Goal: Task Accomplishment & Management: Manage account settings

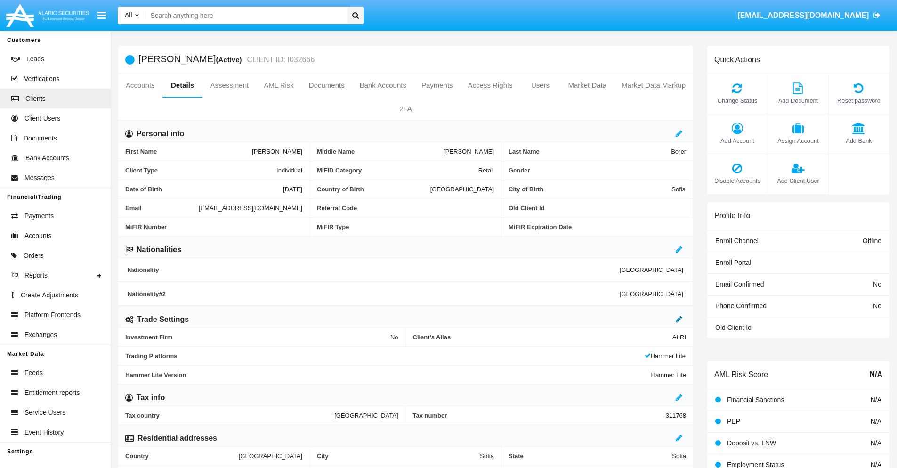
click at [679, 319] on icon at bounding box center [679, 319] width 7 height 8
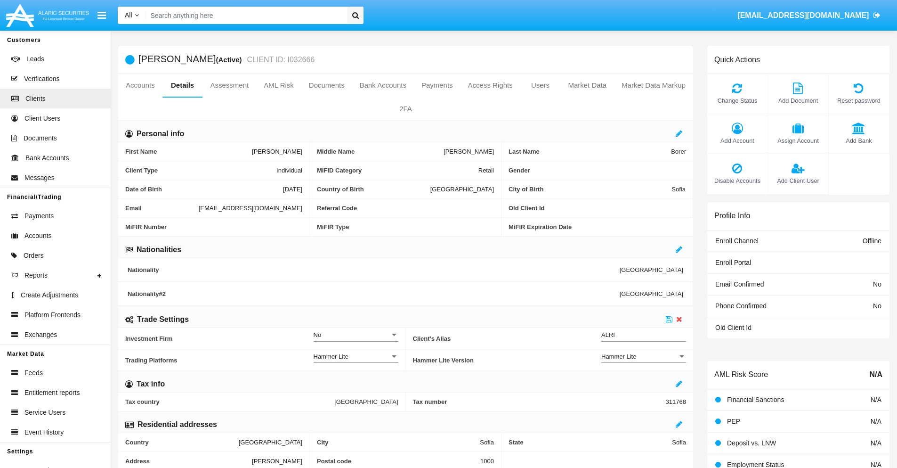
click at [644, 356] on div "Hammer Lite" at bounding box center [639, 356] width 76 height 8
click at [644, 361] on span "Hammer Lite Plus" at bounding box center [643, 361] width 85 height 18
click at [669, 319] on icon at bounding box center [669, 319] width 7 height 8
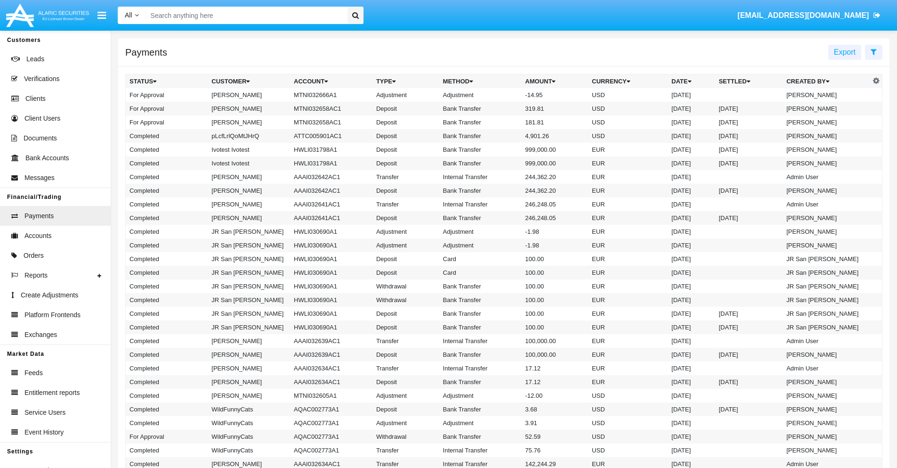
click at [326, 95] on td "MTNI032666A1" at bounding box center [331, 95] width 82 height 14
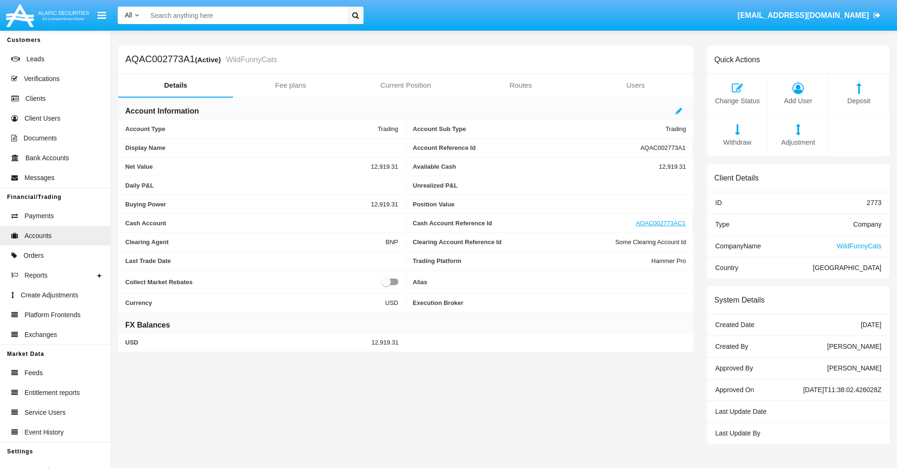
click at [798, 142] on span "Adjustment" at bounding box center [798, 143] width 51 height 10
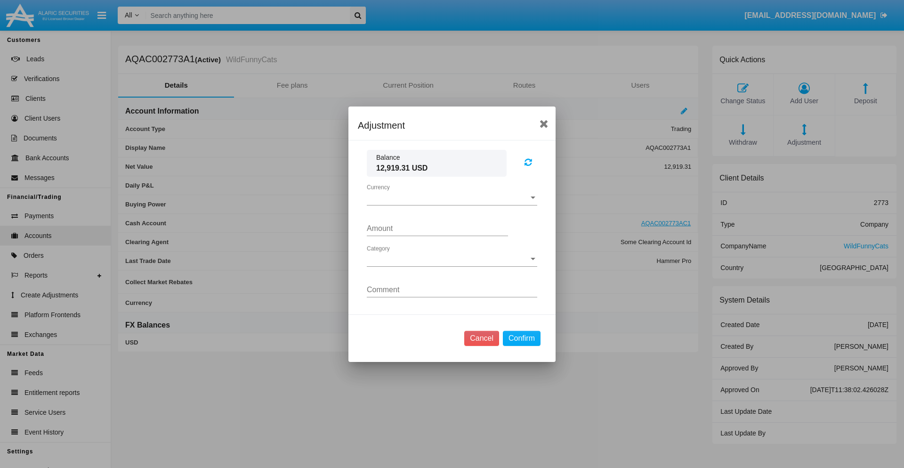
click at [452, 197] on span "Currency" at bounding box center [448, 198] width 162 height 8
click at [452, 204] on span "USD" at bounding box center [452, 205] width 170 height 23
click at [452, 259] on span "Category" at bounding box center [448, 259] width 162 height 8
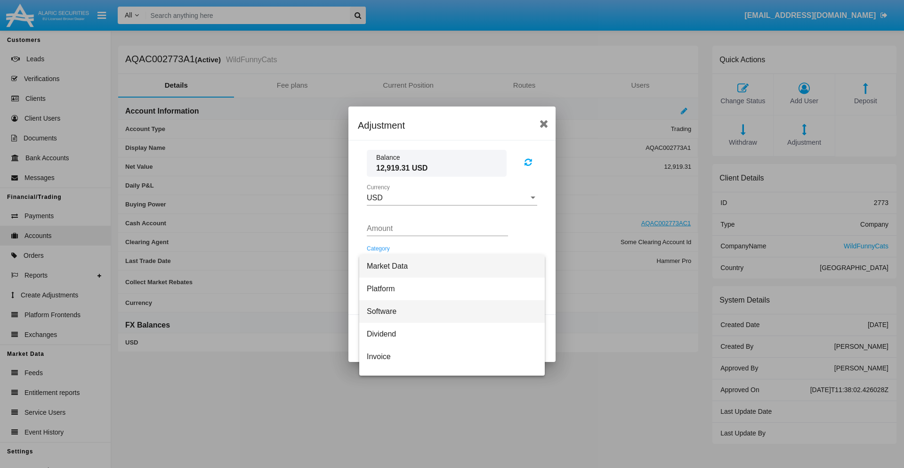
click at [448, 311] on span "Software" at bounding box center [452, 311] width 170 height 23
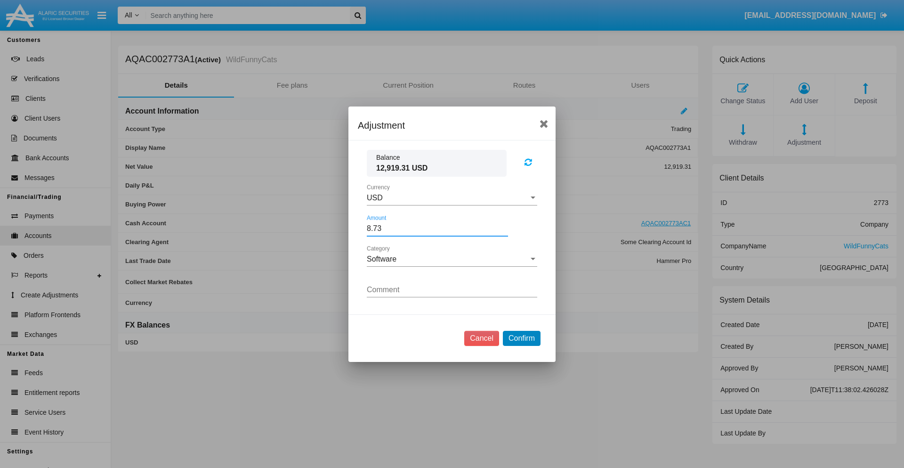
click at [521, 338] on button "Confirm" at bounding box center [522, 338] width 38 height 15
type input "8.7300"
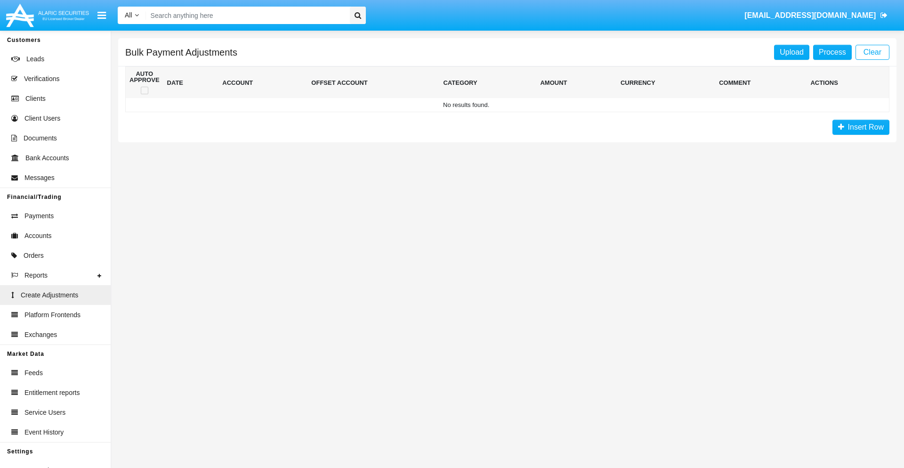
click at [861, 127] on span "Insert Row" at bounding box center [864, 127] width 40 height 8
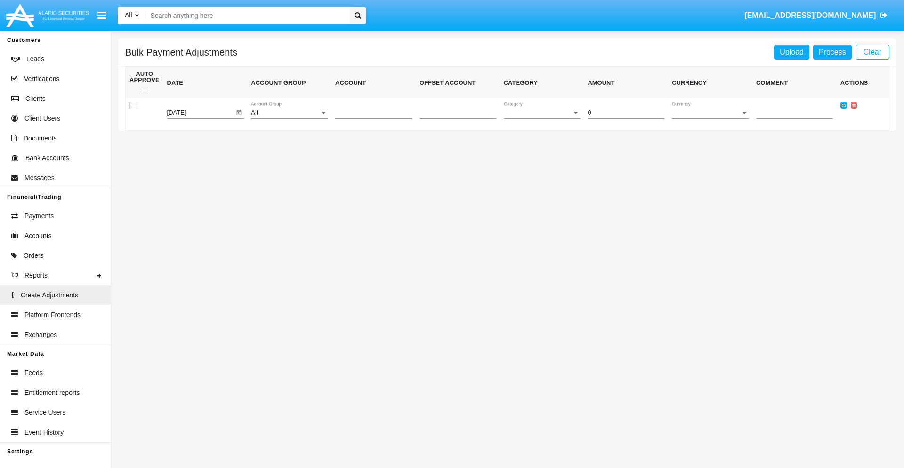
click at [289, 113] on div "All" at bounding box center [285, 112] width 68 height 7
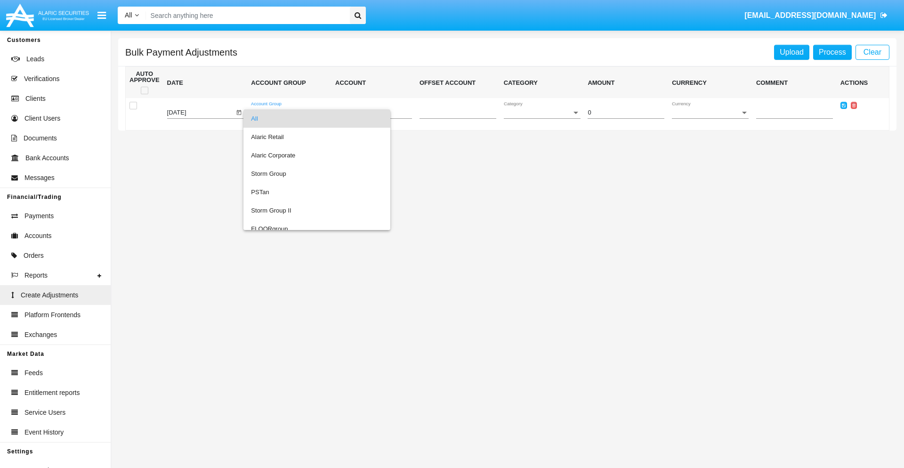
scroll to position [890, 0]
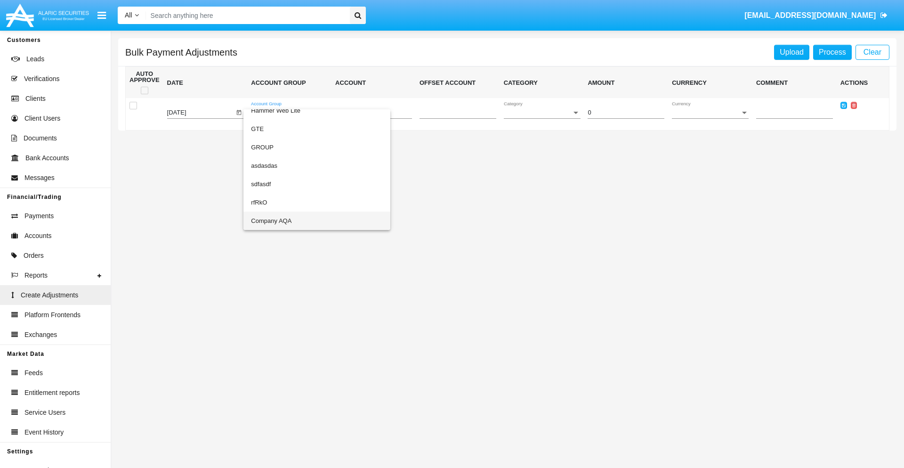
click at [298, 220] on span "Company AQA" at bounding box center [317, 220] width 132 height 18
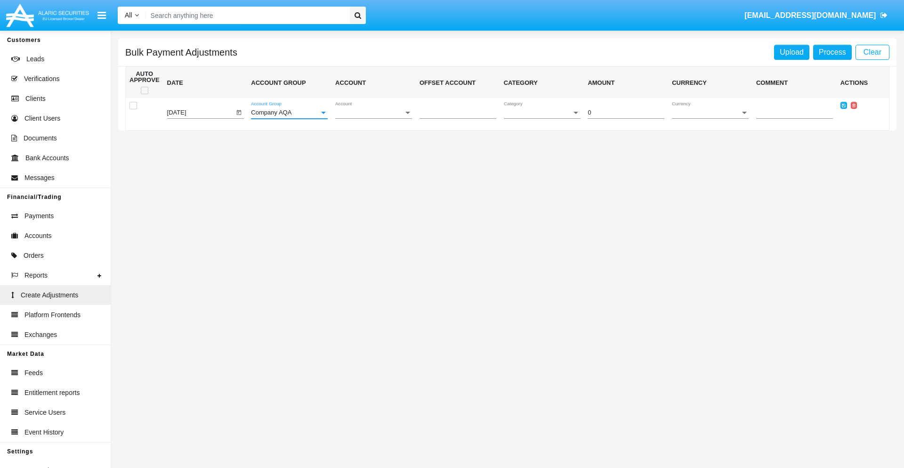
click at [373, 113] on span "Account" at bounding box center [369, 112] width 68 height 7
click at [370, 155] on span "AQAC002773A2" at bounding box center [373, 155] width 77 height 18
click at [542, 113] on span "Category" at bounding box center [538, 112] width 68 height 7
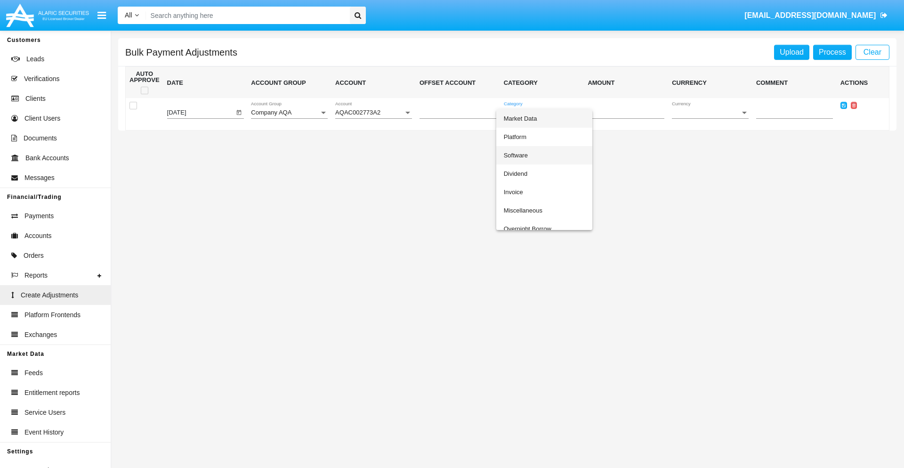
click at [544, 155] on span "Software" at bounding box center [544, 155] width 81 height 18
type input "-7.88"
click at [710, 113] on span "Currency" at bounding box center [706, 112] width 68 height 7
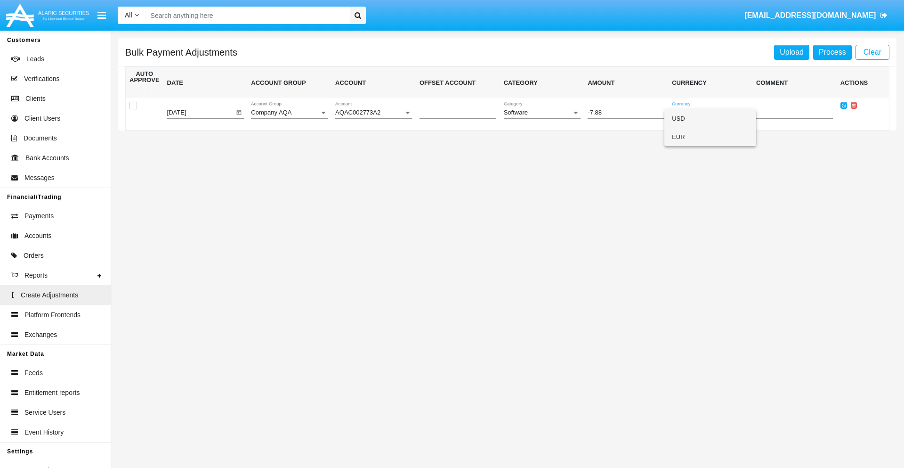
click at [710, 137] on span "EUR" at bounding box center [710, 137] width 77 height 18
click at [843, 105] on icon at bounding box center [844, 105] width 4 height 4
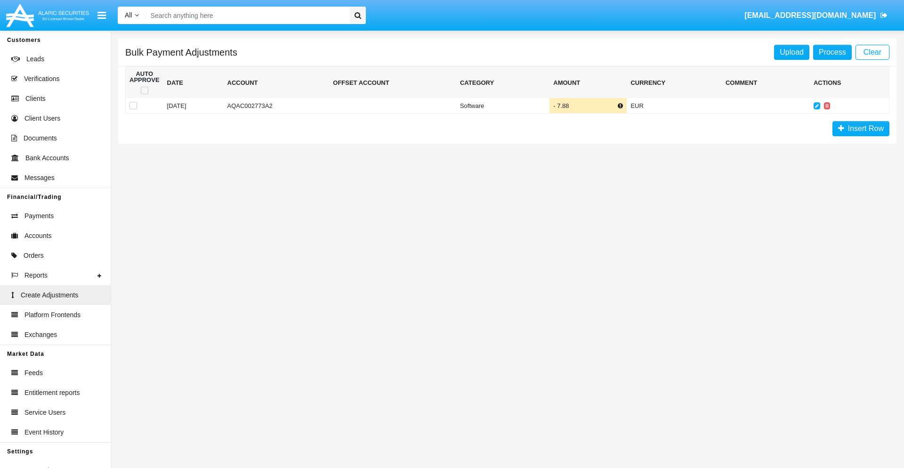
click at [144, 90] on span at bounding box center [145, 91] width 8 height 8
click at [144, 94] on input "checkbox" at bounding box center [144, 94] width 0 height 0
checkbox input "true"
click at [832, 52] on link "Process" at bounding box center [832, 52] width 39 height 15
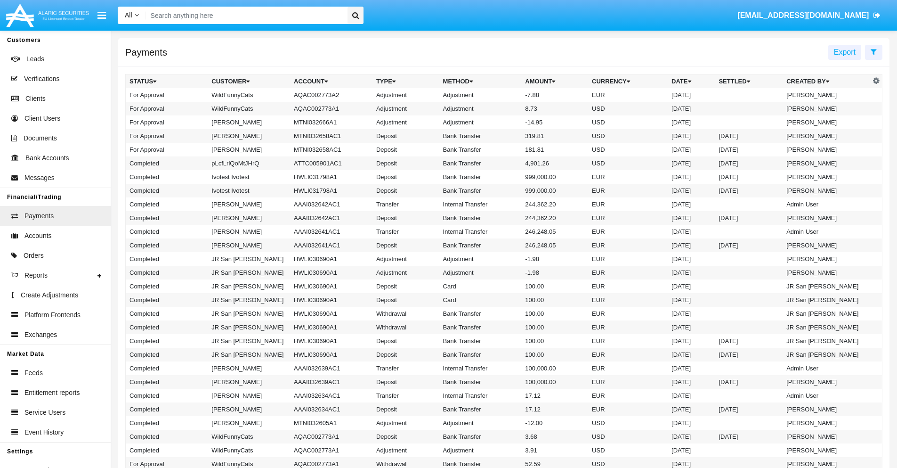
click at [504, 95] on td "Adjustment" at bounding box center [480, 95] width 82 height 14
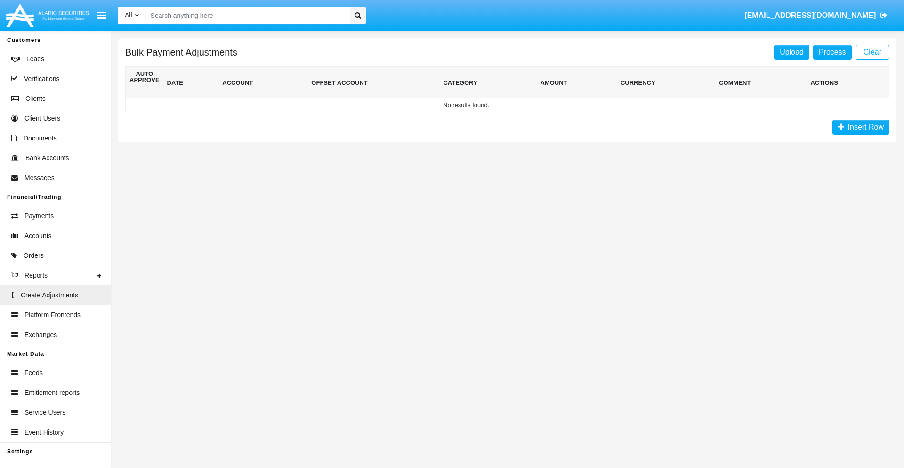
click at [854, 127] on span "Insert Row" at bounding box center [864, 127] width 40 height 8
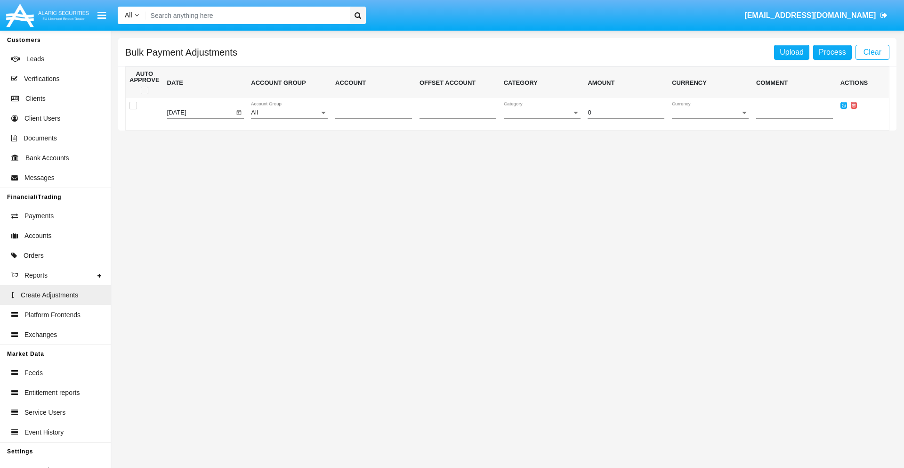
click at [289, 113] on div "All" at bounding box center [285, 112] width 68 height 7
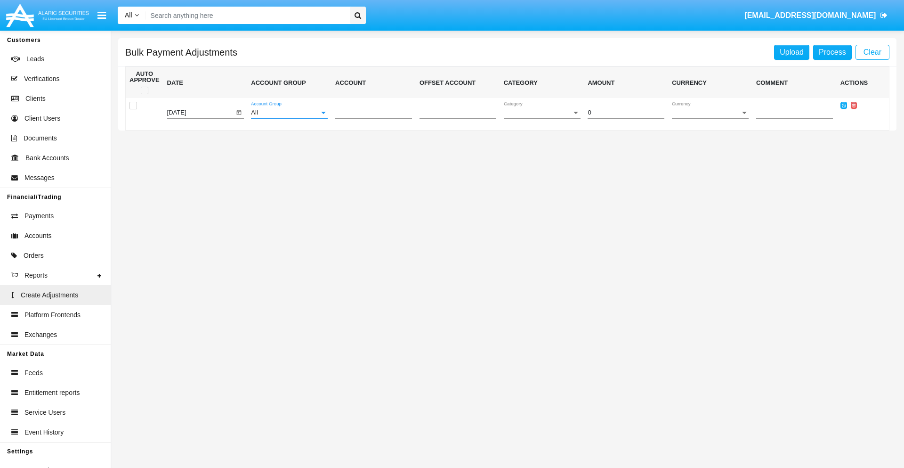
scroll to position [890, 0]
click at [373, 113] on span "Account" at bounding box center [369, 112] width 68 height 7
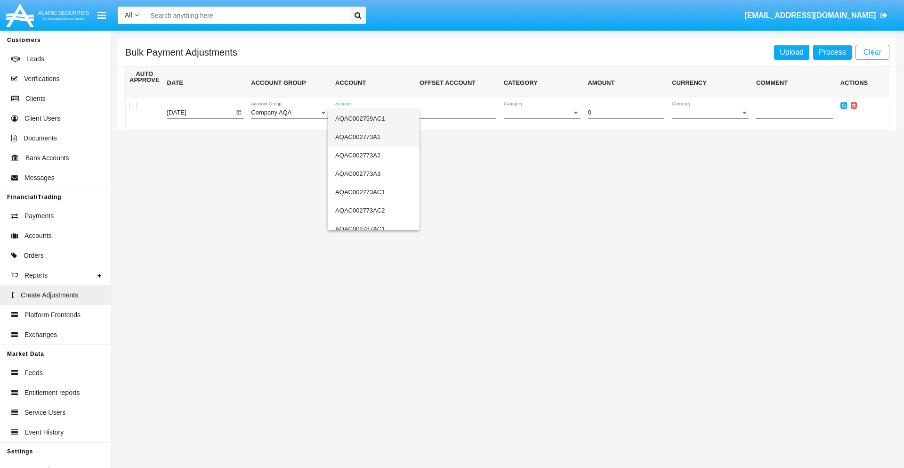
click at [370, 137] on span "AQAC002773A1" at bounding box center [373, 137] width 77 height 18
click at [542, 113] on span "Category" at bounding box center [538, 112] width 68 height 7
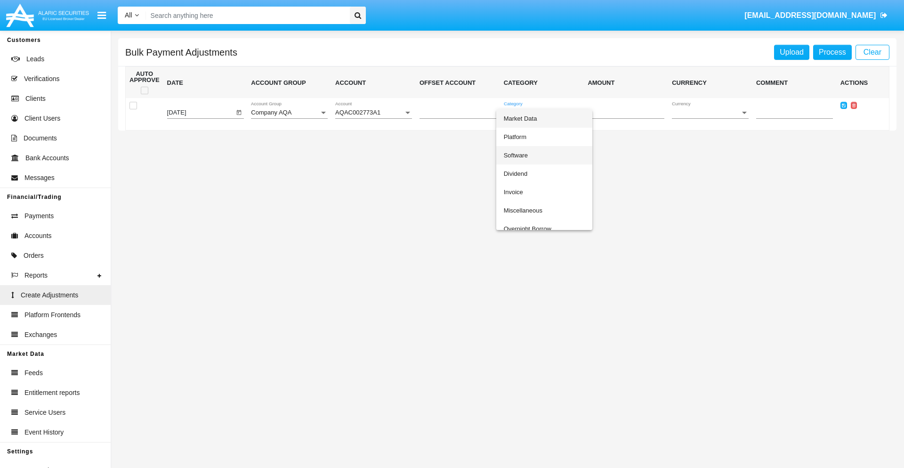
click at [544, 155] on span "Software" at bounding box center [544, 155] width 81 height 18
type input "-80.02"
click at [710, 113] on span "Currency" at bounding box center [706, 112] width 68 height 7
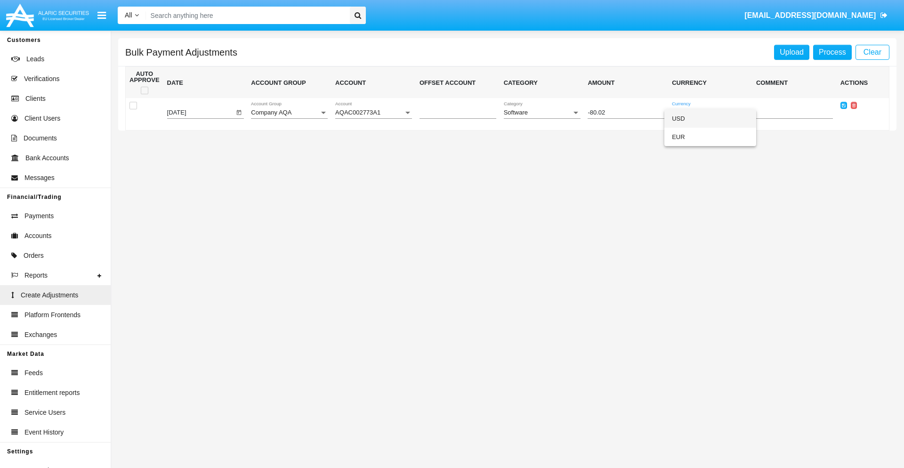
click at [710, 118] on span "USD" at bounding box center [710, 118] width 77 height 18
click at [843, 105] on icon at bounding box center [844, 105] width 4 height 4
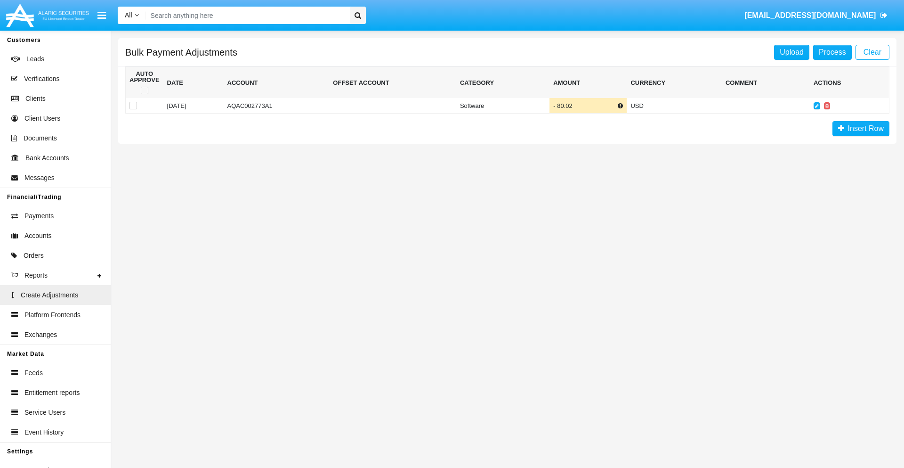
click at [144, 90] on span at bounding box center [145, 91] width 8 height 8
click at [144, 94] on input "checkbox" at bounding box center [144, 94] width 0 height 0
checkbox input "true"
click at [832, 52] on link "Process" at bounding box center [832, 52] width 39 height 15
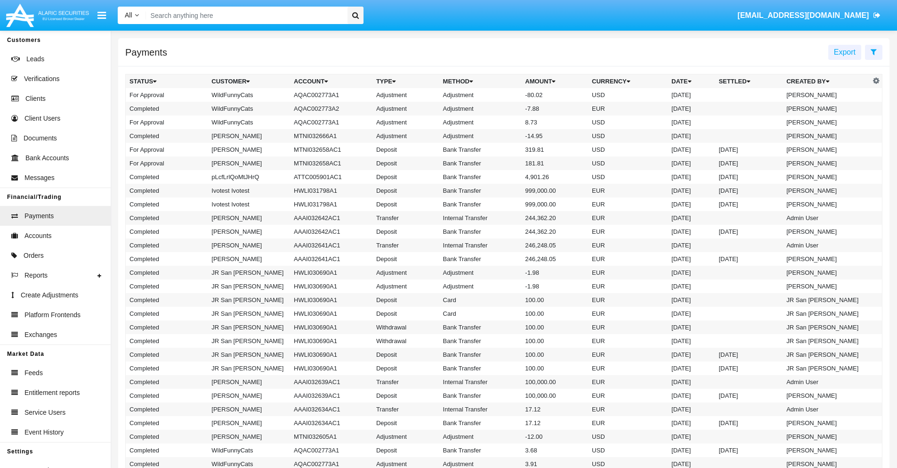
click at [504, 95] on td "Adjustment" at bounding box center [480, 95] width 82 height 14
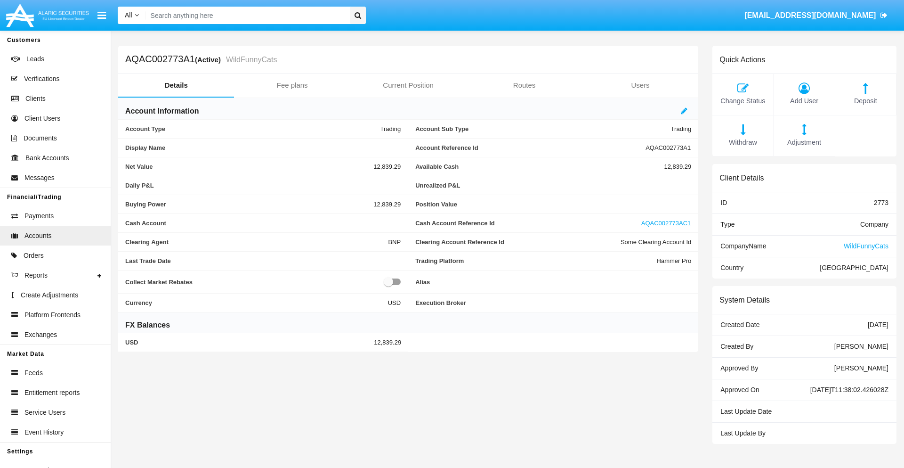
click at [866, 101] on span "Deposit" at bounding box center [865, 101] width 51 height 10
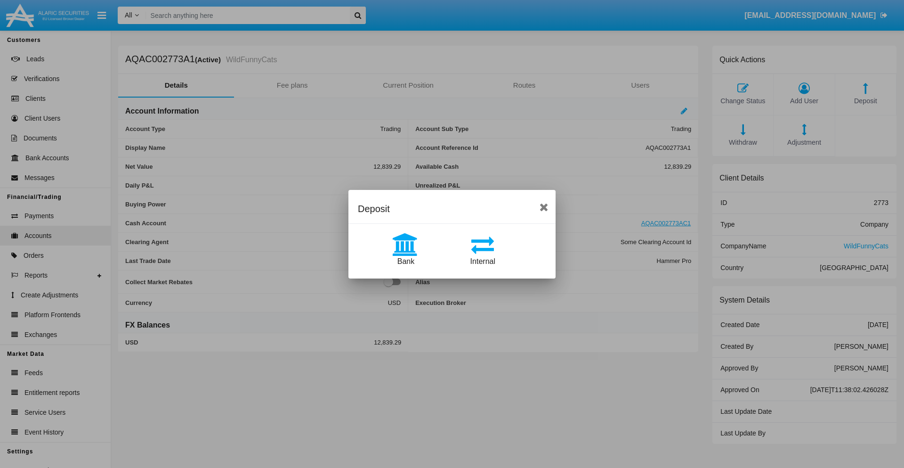
click at [405, 261] on span "Bank" at bounding box center [405, 261] width 17 height 8
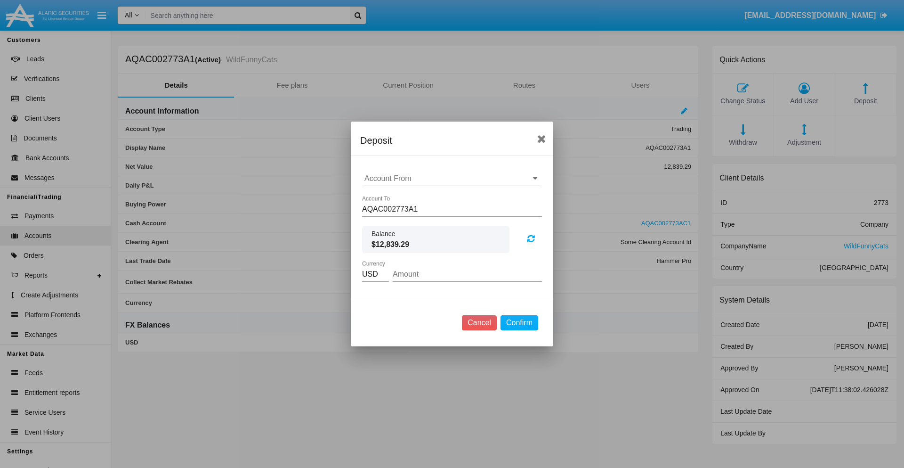
click at [452, 178] on input "Account From" at bounding box center [451, 178] width 175 height 8
click at [385, 197] on span "ACDC" at bounding box center [384, 197] width 21 height 8
type input "ACDC"
type input "7.95"
click at [519, 323] on button "Confirm" at bounding box center [520, 322] width 38 height 15
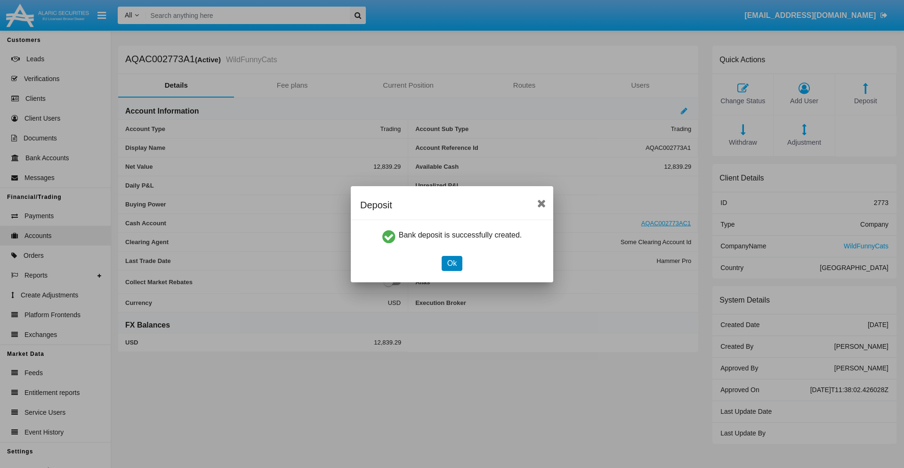
click at [452, 263] on button "Ok" at bounding box center [452, 263] width 21 height 15
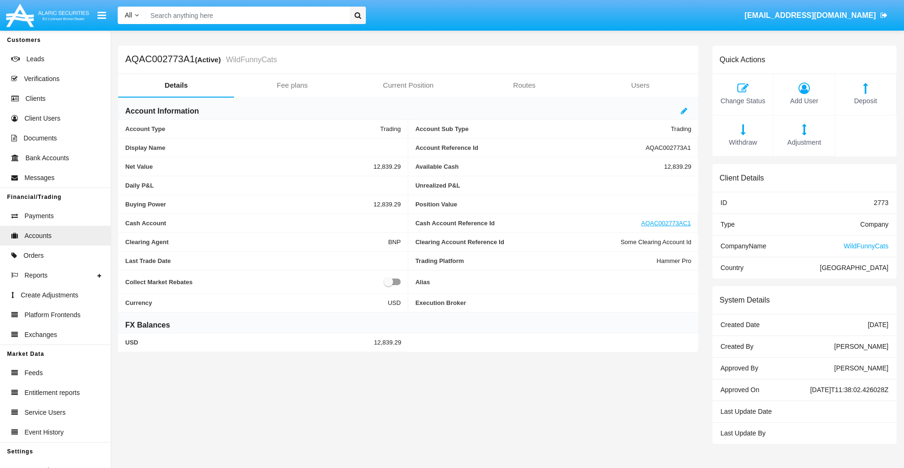
click at [866, 101] on span "Deposit" at bounding box center [865, 101] width 51 height 10
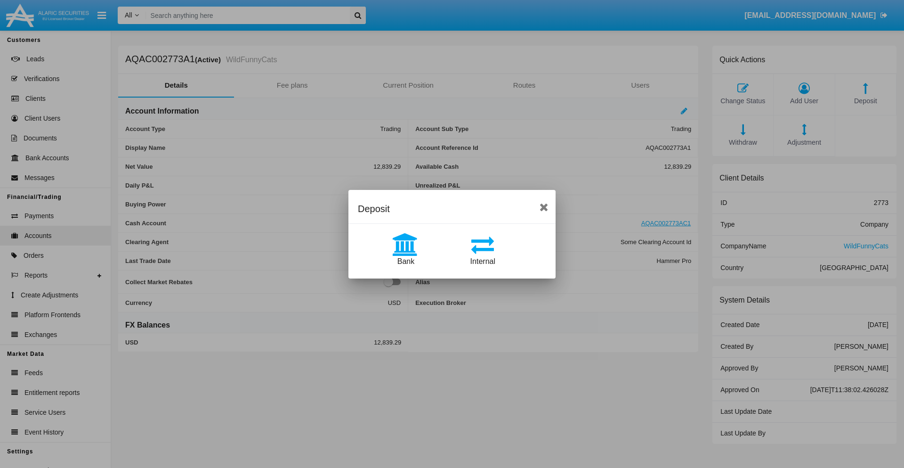
click at [483, 261] on span "Internal" at bounding box center [482, 261] width 25 height 8
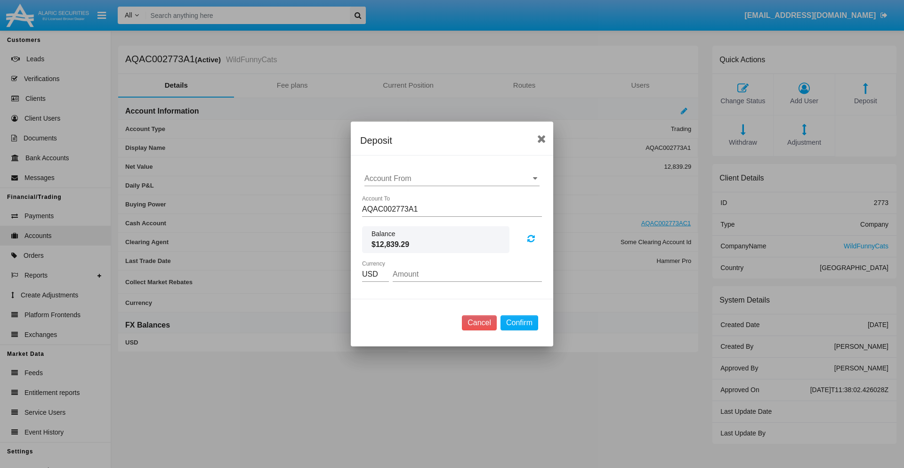
click at [452, 178] on input "Account From" at bounding box center [451, 178] width 175 height 8
click at [405, 219] on span "AQAC002773AC1" at bounding box center [404, 220] width 61 height 8
type input "AQAC002773AC1"
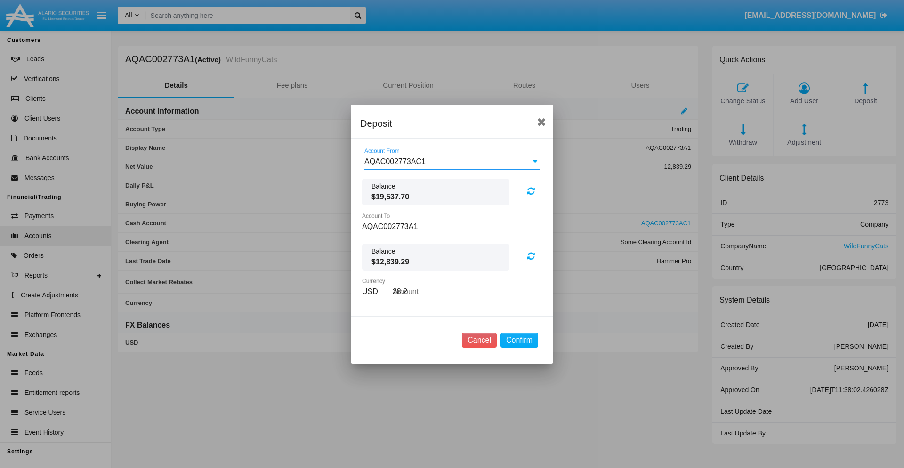
type input "28.24"
click at [519, 340] on button "Confirm" at bounding box center [520, 339] width 38 height 15
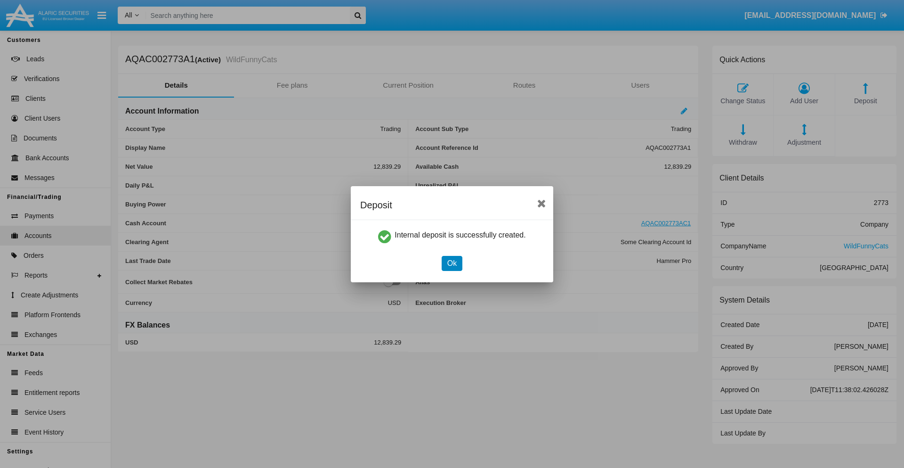
click at [452, 263] on button "Ok" at bounding box center [452, 263] width 21 height 15
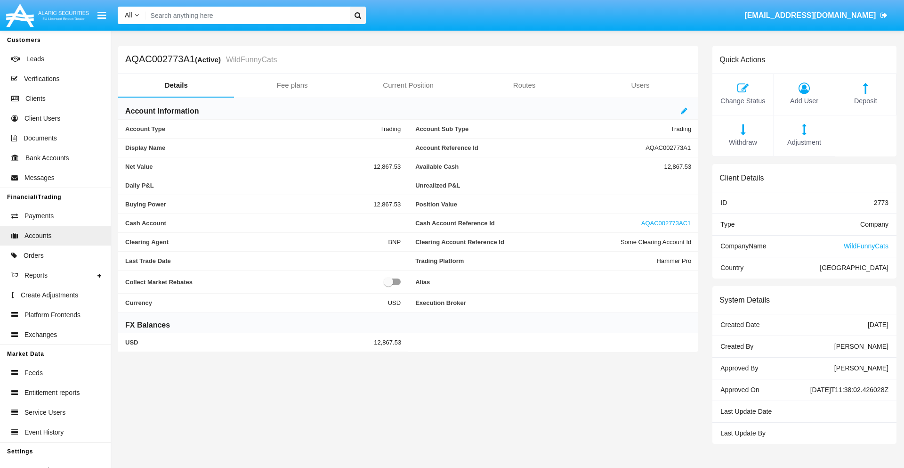
click at [743, 142] on span "Withdraw" at bounding box center [742, 143] width 51 height 10
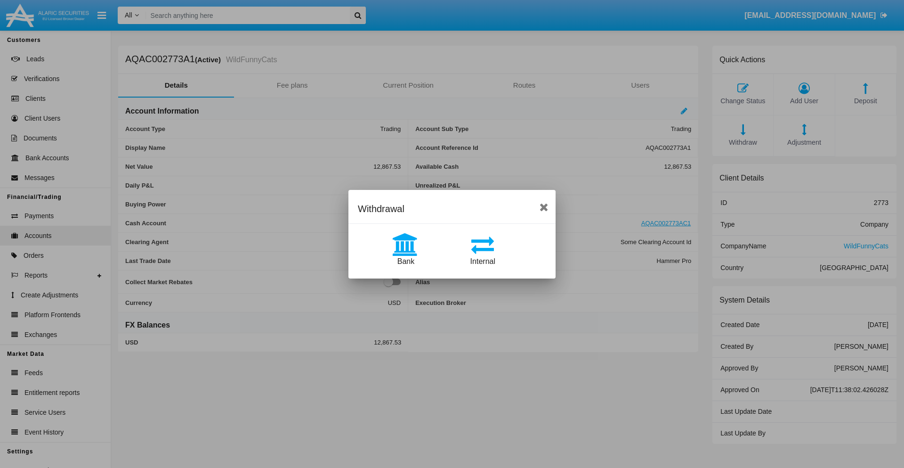
click at [483, 261] on span "Internal" at bounding box center [482, 261] width 25 height 8
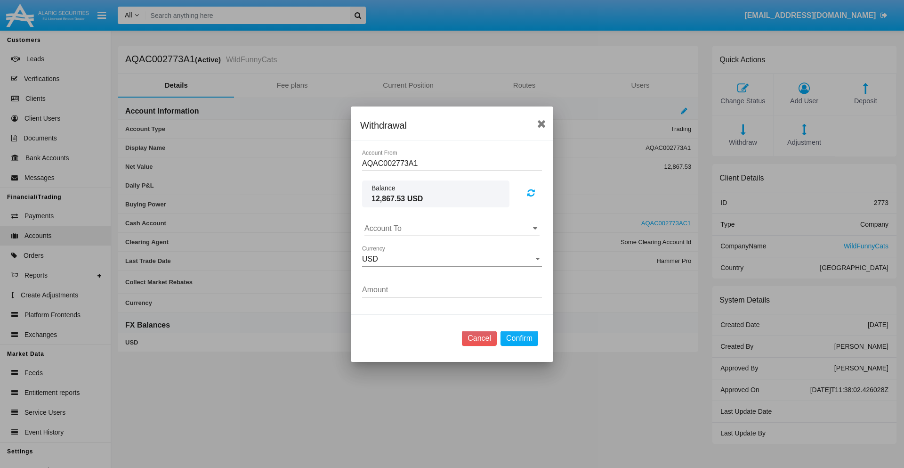
click at [452, 228] on input "Account To" at bounding box center [451, 228] width 175 height 8
click at [405, 269] on span "AQAC002773AC1" at bounding box center [404, 270] width 61 height 8
type input "AQAC002773AC1"
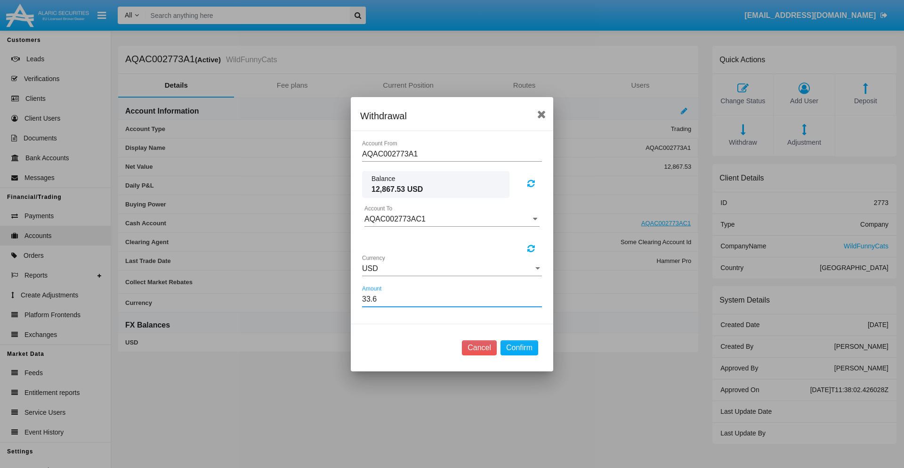
type input "33.64"
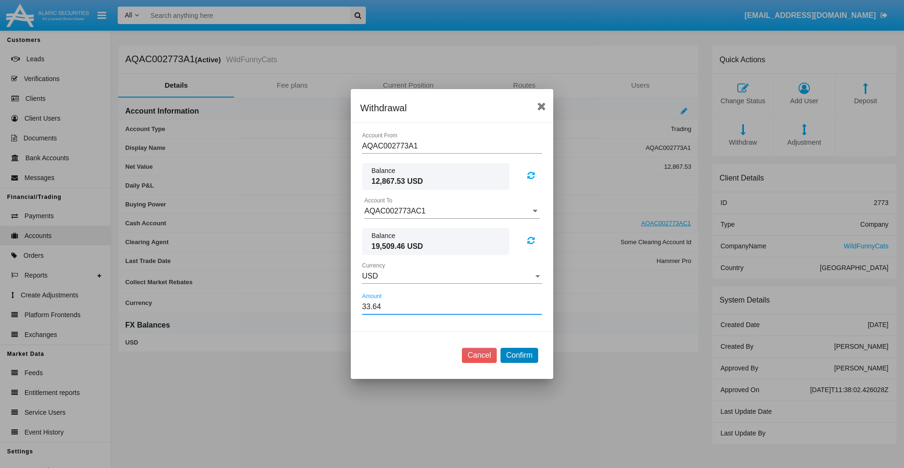
click at [519, 355] on button "Confirm" at bounding box center [520, 355] width 38 height 15
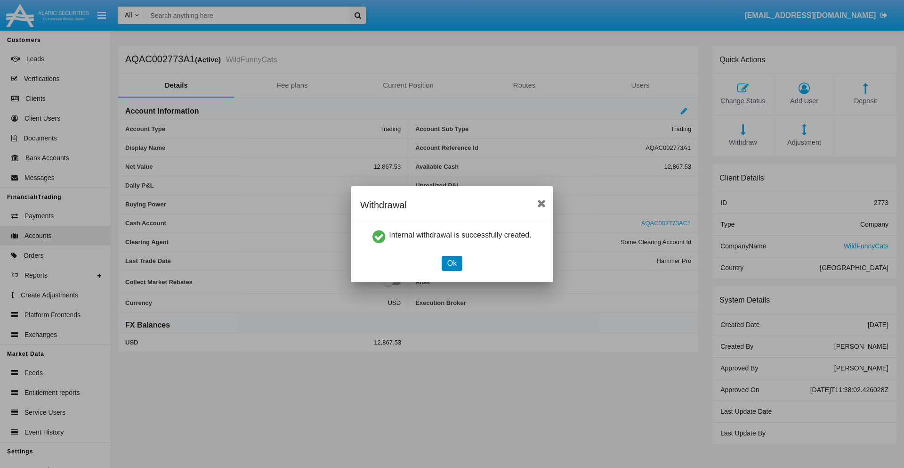
click at [452, 263] on button "Ok" at bounding box center [452, 263] width 21 height 15
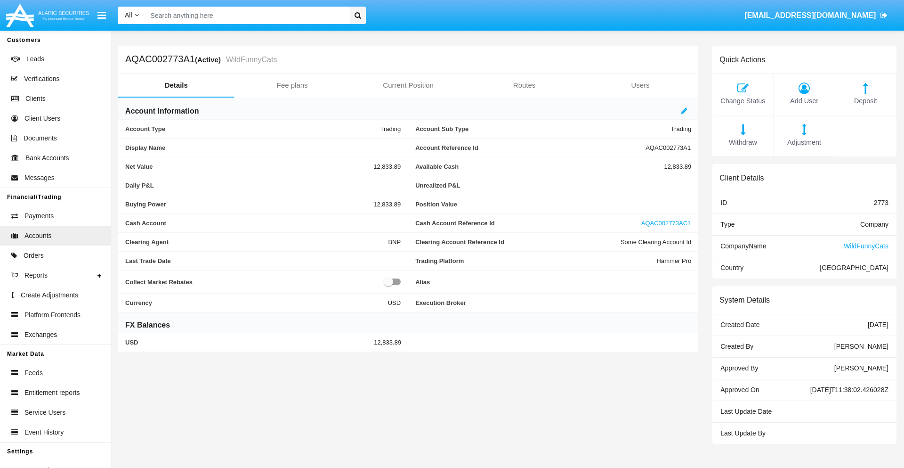
click at [743, 142] on span "Withdraw" at bounding box center [742, 143] width 51 height 10
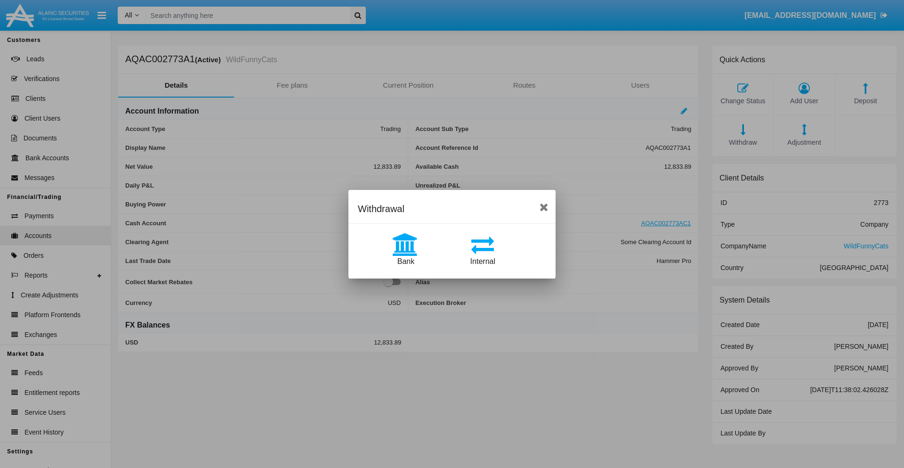
click at [405, 261] on span "Bank" at bounding box center [405, 261] width 17 height 8
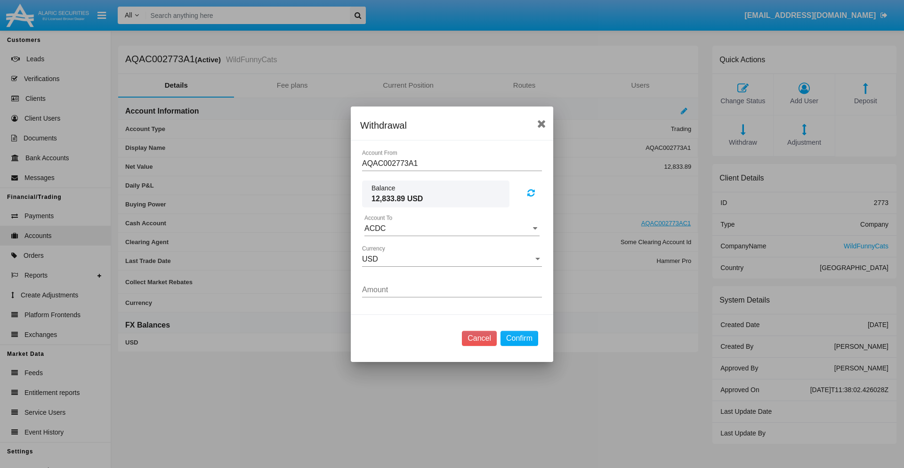
click at [452, 228] on input "ACDC" at bounding box center [451, 228] width 175 height 8
click at [385, 247] on span "ACDC" at bounding box center [384, 247] width 21 height 8
type input "ACDC"
type input "83.88"
click at [519, 338] on button "Confirm" at bounding box center [520, 338] width 38 height 15
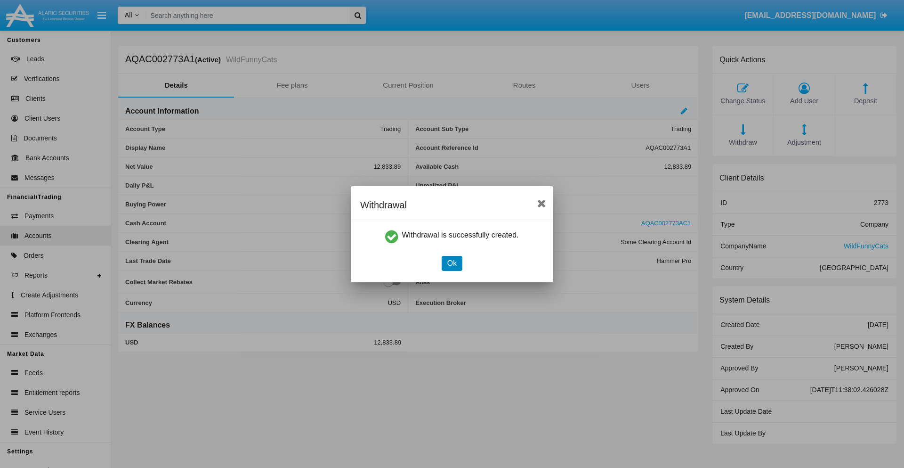
click at [452, 263] on button "Ok" at bounding box center [452, 263] width 21 height 15
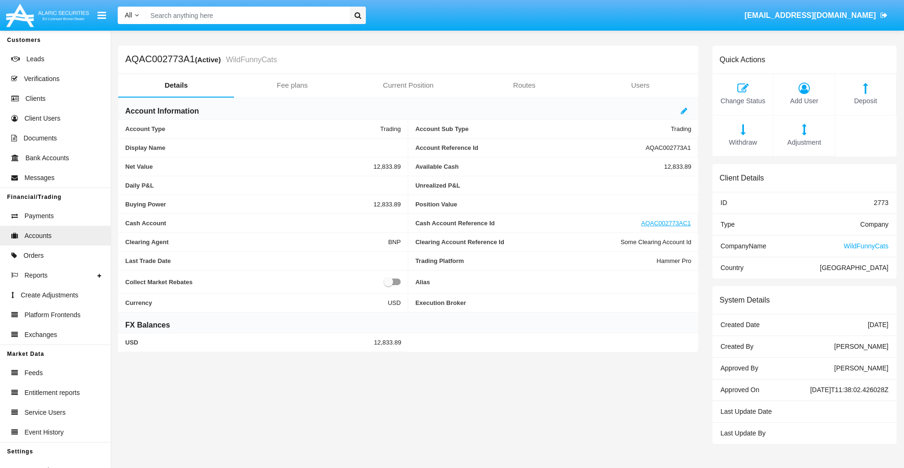
click at [804, 142] on span "Adjustment" at bounding box center [803, 143] width 51 height 10
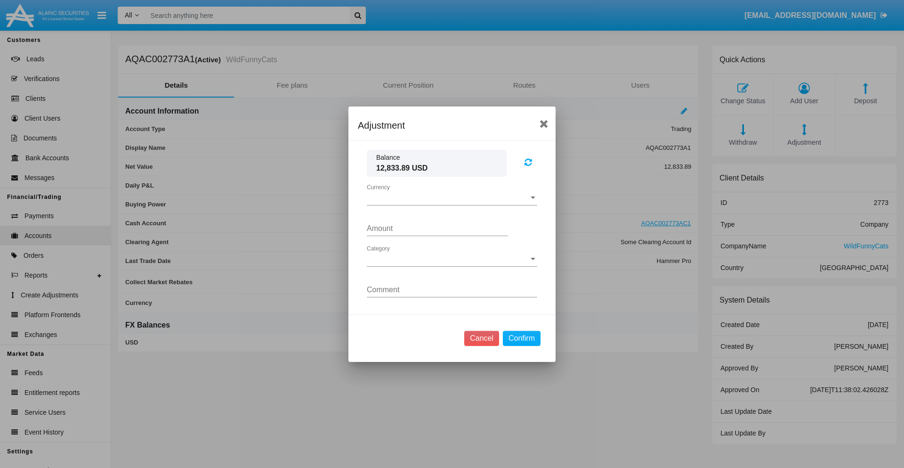
click at [452, 197] on span "Currency" at bounding box center [448, 198] width 162 height 8
click at [452, 204] on span "USD" at bounding box center [452, 205] width 170 height 23
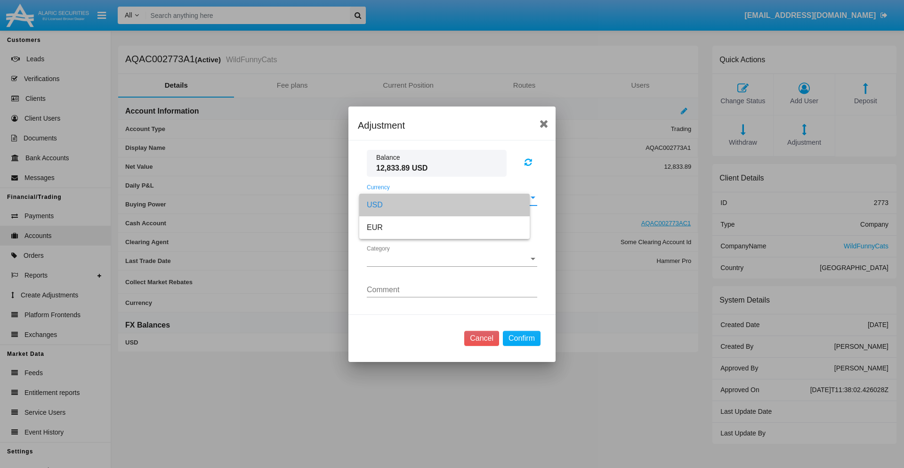
click at [452, 259] on span "Category" at bounding box center [448, 259] width 162 height 8
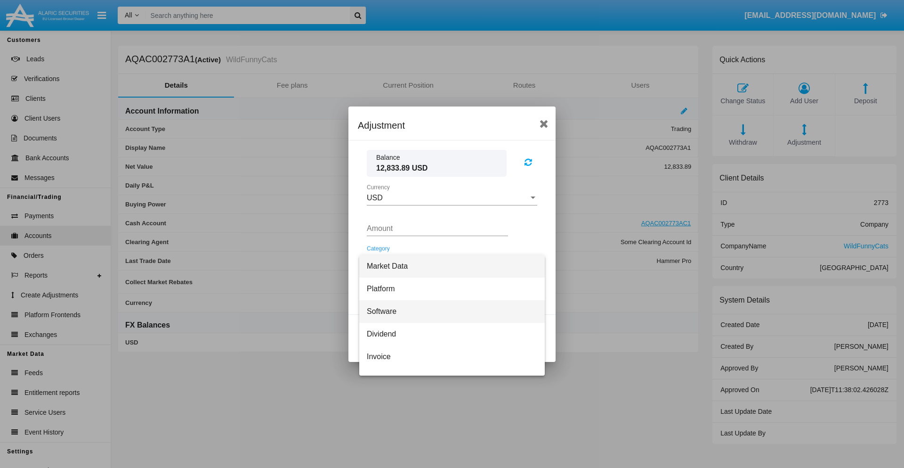
click at [448, 311] on span "Software" at bounding box center [452, 311] width 170 height 23
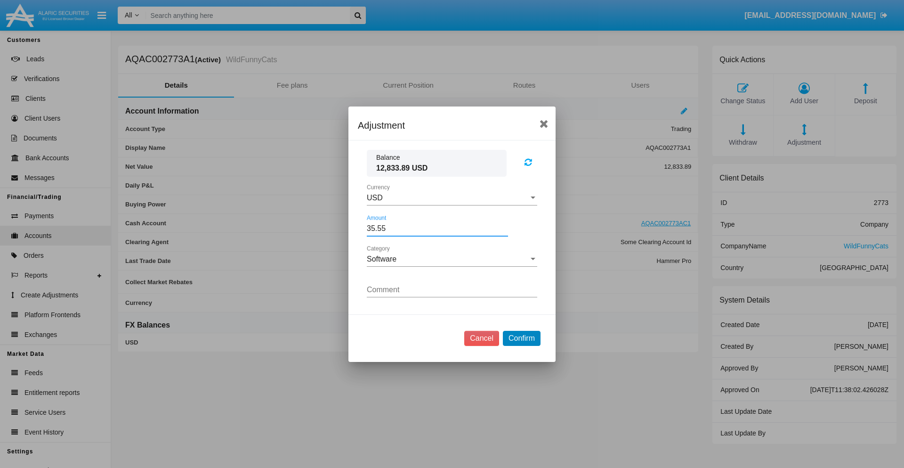
click at [521, 338] on button "Confirm" at bounding box center [522, 338] width 38 height 15
type input "35.5500"
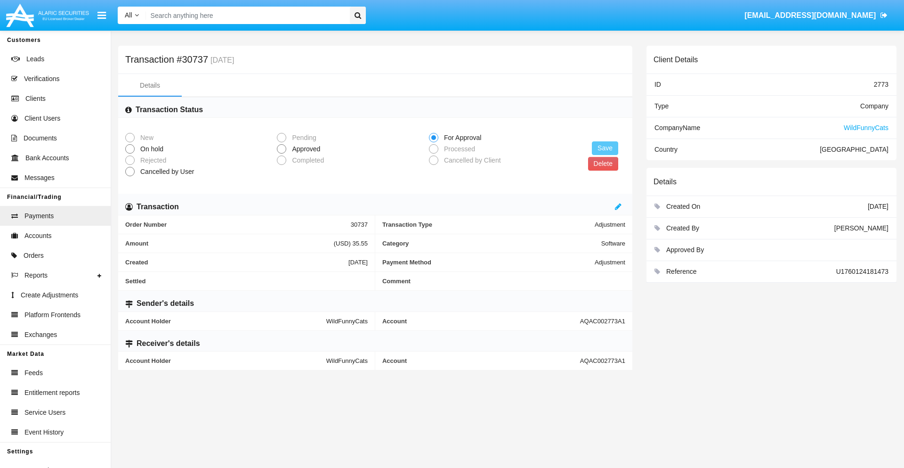
click at [304, 149] on span "Approved" at bounding box center [304, 149] width 36 height 10
click at [282, 154] on input "Approved" at bounding box center [281, 154] width 0 height 0
radio input "true"
click at [605, 148] on button "Save" at bounding box center [605, 148] width 26 height 14
click at [603, 163] on button "Delete" at bounding box center [603, 164] width 30 height 14
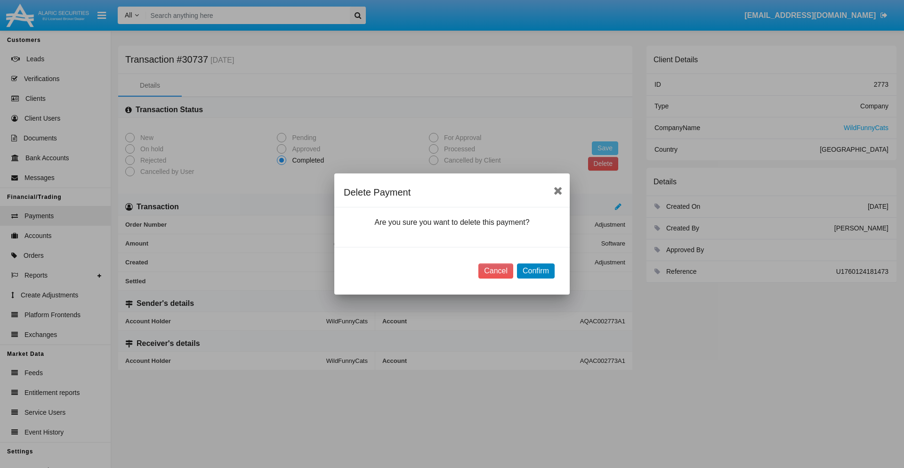
click at [535, 271] on button "Confirm" at bounding box center [536, 270] width 38 height 15
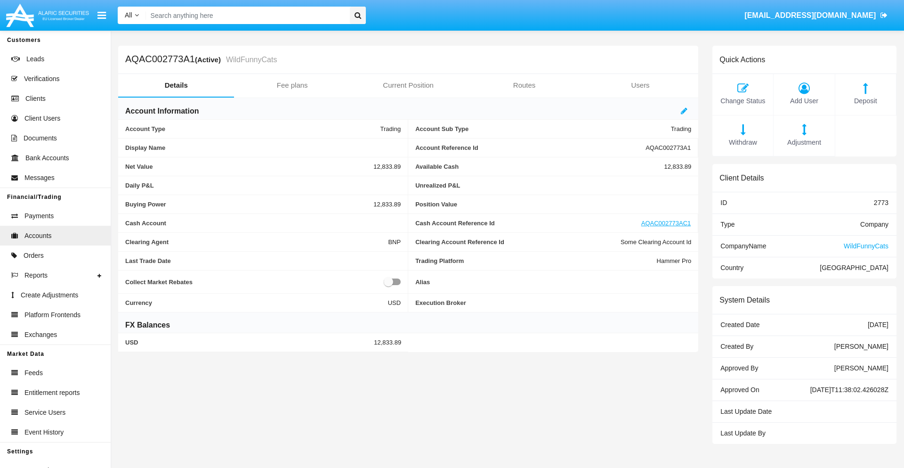
click at [866, 101] on span "Deposit" at bounding box center [865, 101] width 51 height 10
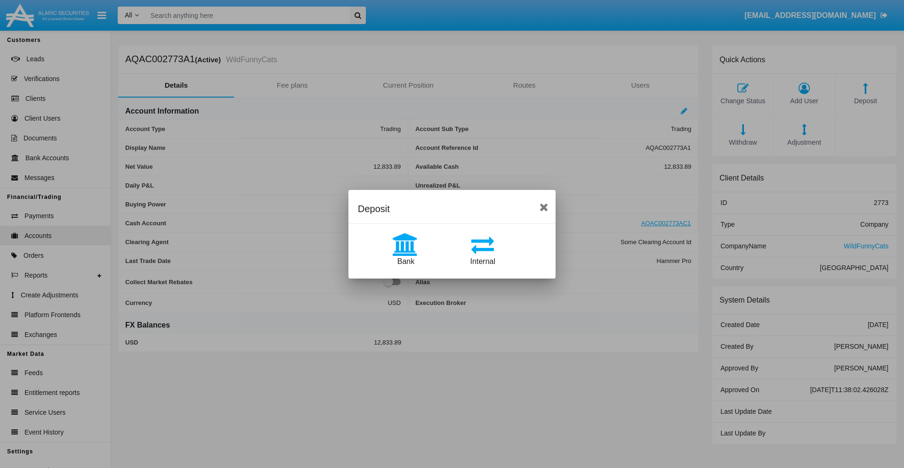
click at [405, 261] on span "Bank" at bounding box center [405, 261] width 17 height 8
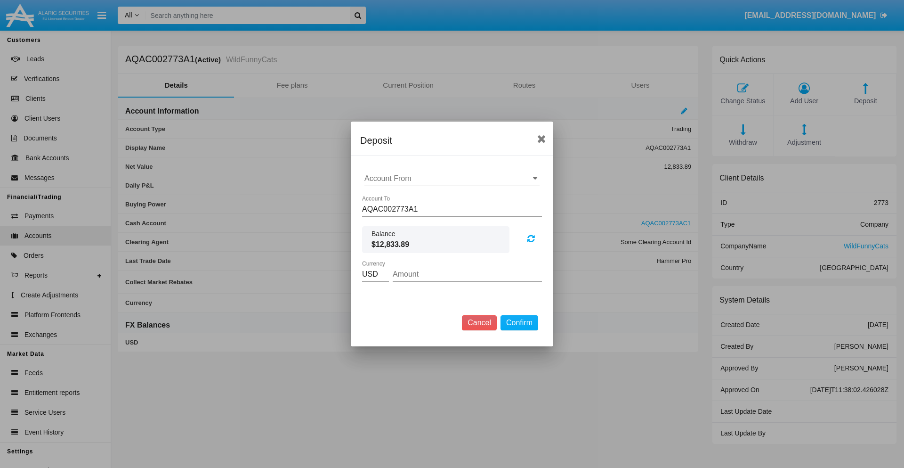
click at [452, 178] on input "Account From" at bounding box center [451, 178] width 175 height 8
click at [385, 197] on span "ACDC" at bounding box center [384, 197] width 21 height 8
type input "ACDC"
type input "49.45"
click at [519, 323] on button "Confirm" at bounding box center [520, 322] width 38 height 15
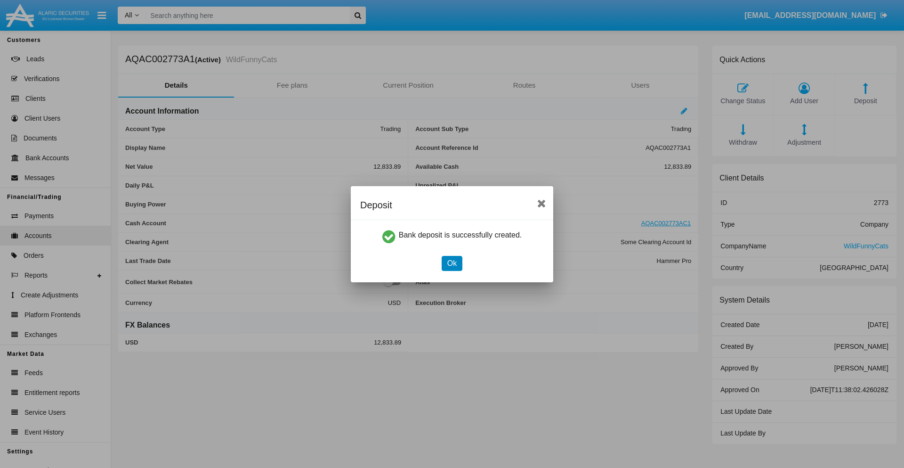
click at [452, 263] on button "Ok" at bounding box center [452, 263] width 21 height 15
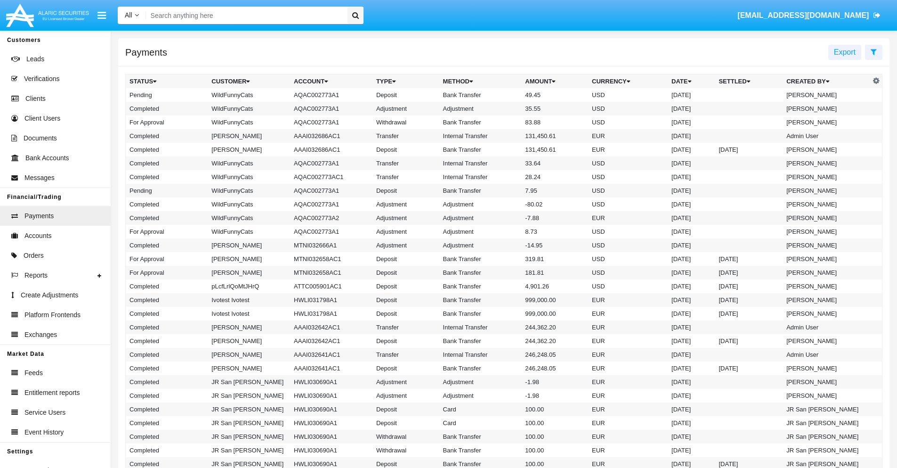
click at [504, 95] on td "Bank Transfer" at bounding box center [480, 95] width 82 height 14
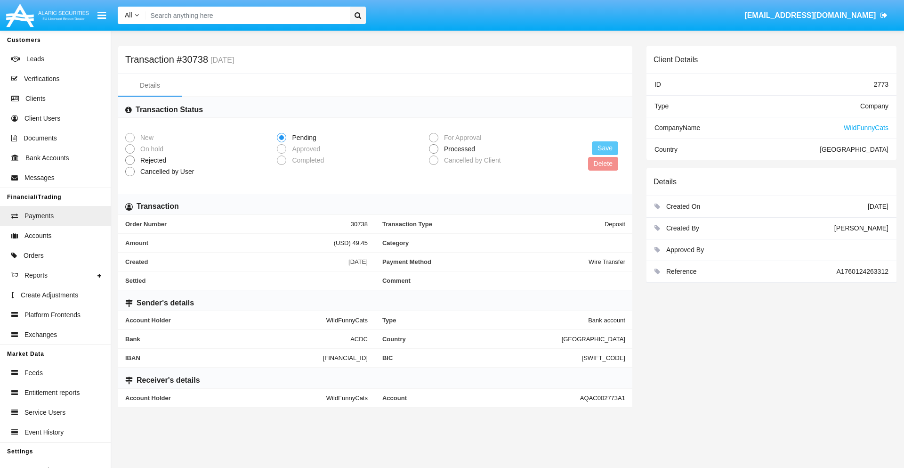
click at [458, 149] on span "Processed" at bounding box center [457, 149] width 39 height 10
click at [434, 154] on input "Processed" at bounding box center [433, 154] width 0 height 0
radio input "true"
click at [605, 148] on button "Save" at bounding box center [605, 148] width 26 height 14
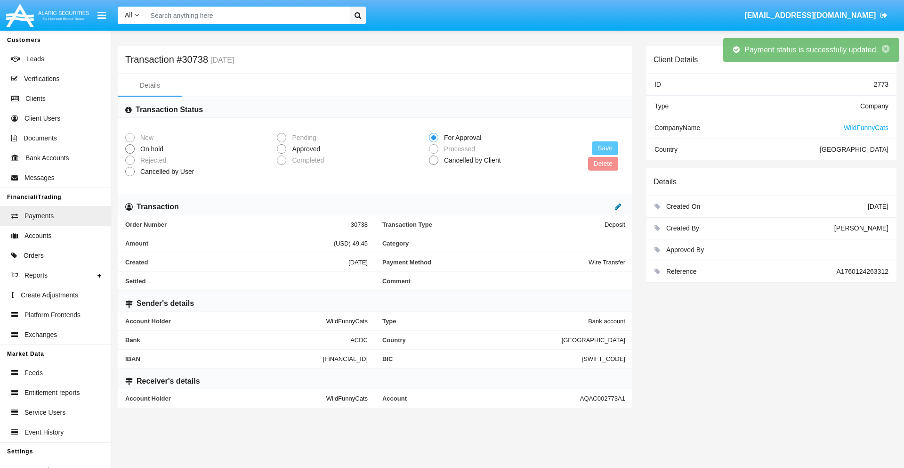
click at [618, 206] on icon at bounding box center [618, 206] width 7 height 8
type input "41.72"
click at [608, 206] on icon at bounding box center [608, 206] width 7 height 8
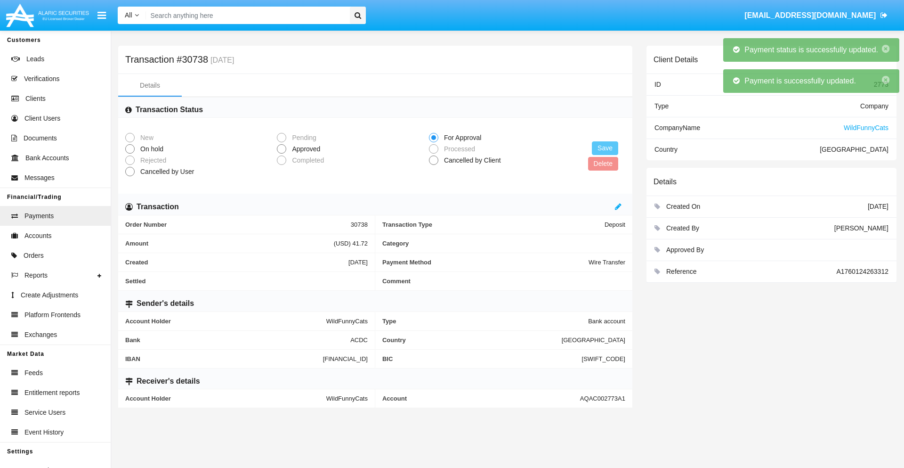
click at [304, 149] on span "Approved" at bounding box center [304, 149] width 36 height 10
click at [282, 154] on input "Approved" at bounding box center [281, 154] width 0 height 0
radio input "true"
click at [605, 148] on button "Save" at bounding box center [605, 148] width 26 height 14
